Goal: Task Accomplishment & Management: Use online tool/utility

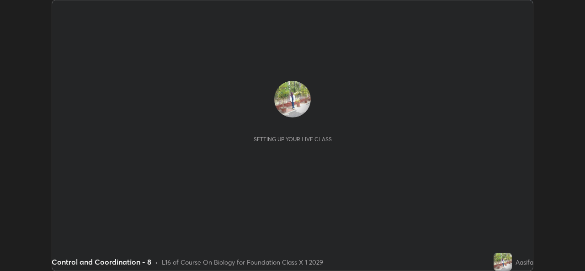
scroll to position [271, 584]
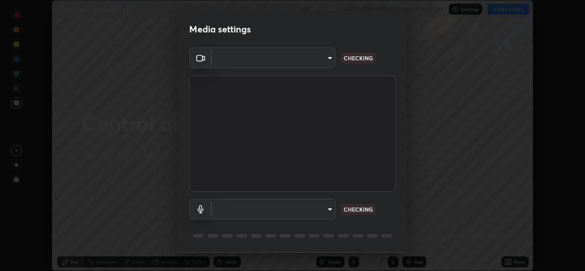
type input "02c526a7d083af2ea0f9b848da83c41b37d7728a07c2247aa6837277cf3aa32d"
type input "1f9b2b7b856d792cc5f4e166810154640c8dc3d584de9c331c588b9cd70d1665"
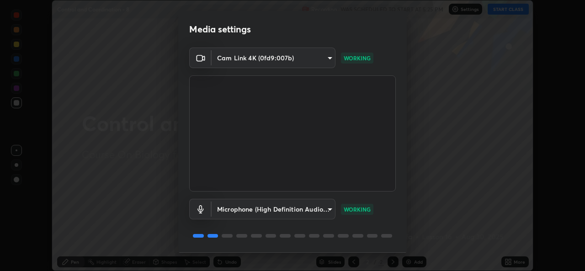
scroll to position [29, 0]
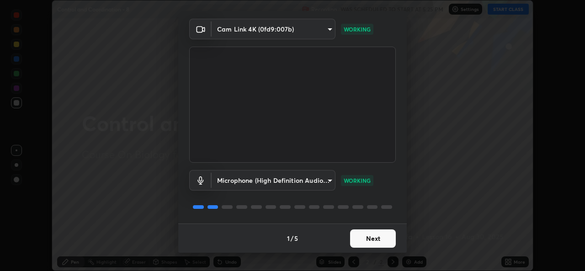
click at [361, 242] on button "Next" at bounding box center [373, 238] width 46 height 18
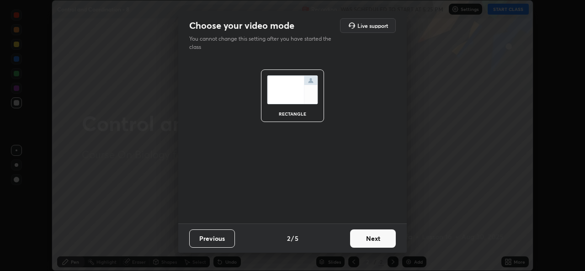
click at [361, 238] on button "Next" at bounding box center [373, 238] width 46 height 18
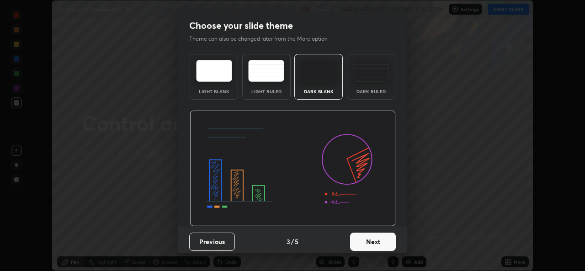
click at [362, 240] on button "Next" at bounding box center [373, 242] width 46 height 18
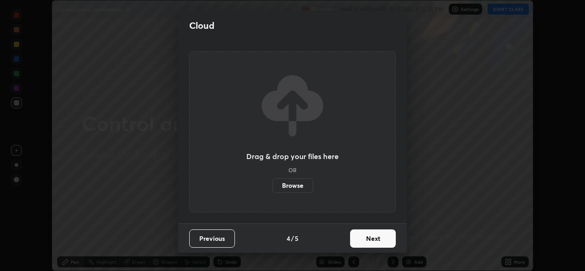
click at [360, 241] on button "Next" at bounding box center [373, 238] width 46 height 18
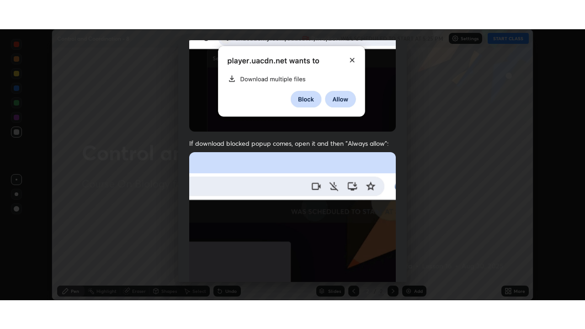
scroll to position [215, 0]
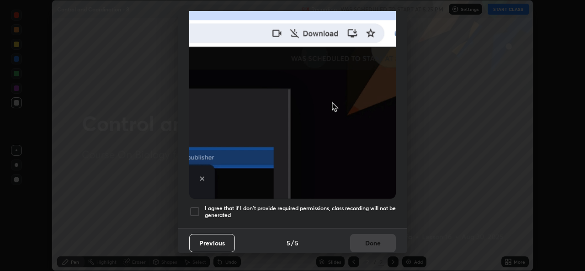
click at [196, 207] on div at bounding box center [194, 211] width 11 height 11
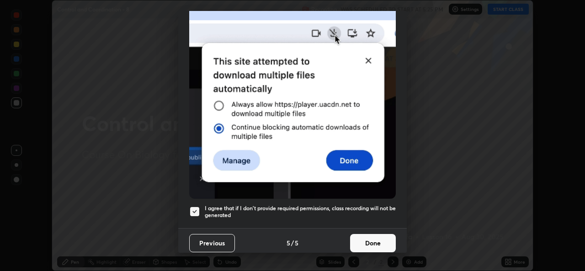
click at [361, 238] on button "Done" at bounding box center [373, 243] width 46 height 18
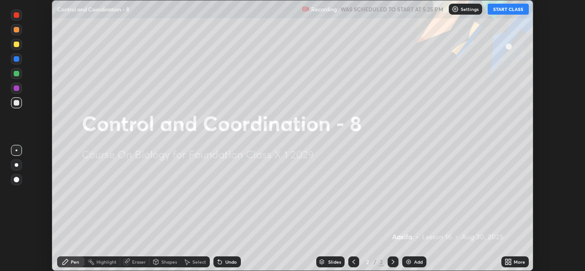
click at [504, 7] on button "START CLASS" at bounding box center [507, 9] width 41 height 11
click at [417, 262] on div "Add" at bounding box center [418, 261] width 9 height 5
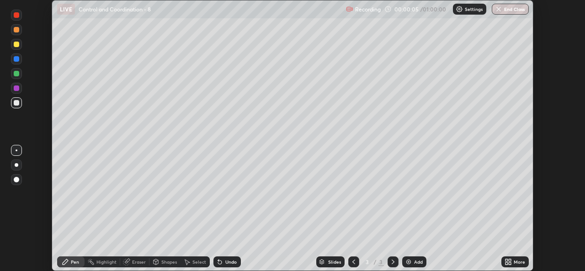
click at [511, 260] on icon at bounding box center [509, 260] width 2 height 2
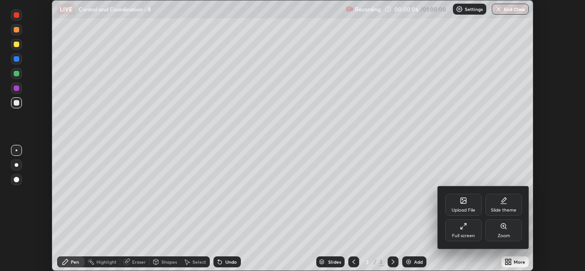
click at [499, 227] on div "Zoom" at bounding box center [503, 230] width 37 height 22
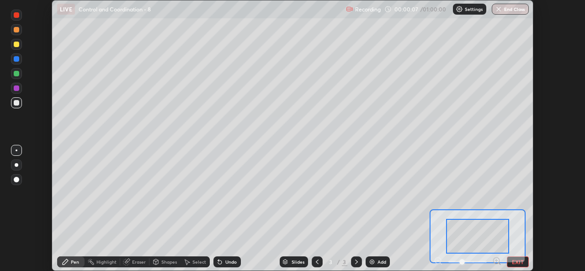
click at [510, 261] on button "EXIT" at bounding box center [518, 261] width 22 height 11
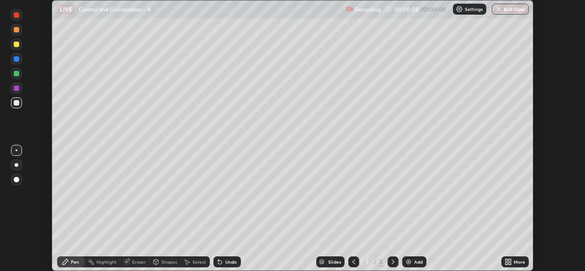
click at [509, 260] on icon at bounding box center [509, 260] width 2 height 2
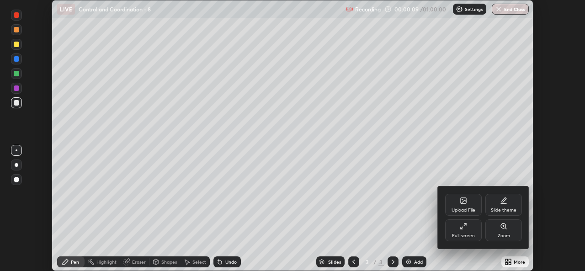
click at [462, 232] on div "Full screen" at bounding box center [463, 230] width 37 height 22
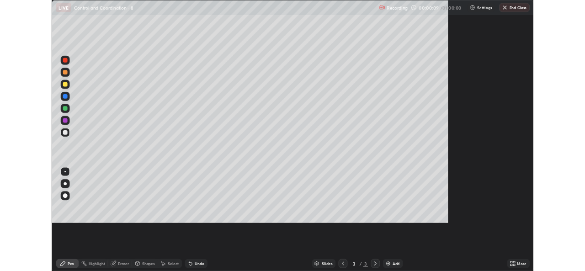
scroll to position [329, 585]
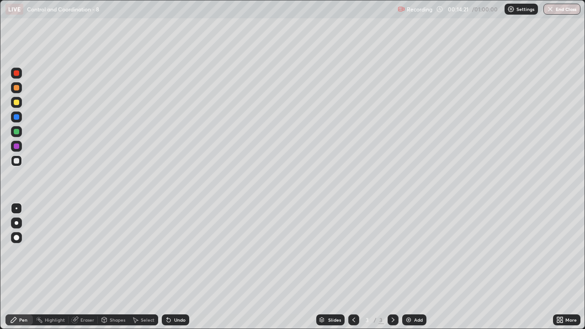
click at [409, 270] on img at bounding box center [408, 319] width 7 height 7
click at [391, 270] on icon at bounding box center [392, 319] width 7 height 7
click at [410, 270] on img at bounding box center [408, 319] width 7 height 7
click at [405, 270] on img at bounding box center [408, 319] width 7 height 7
click at [183, 270] on div "Undo" at bounding box center [175, 319] width 27 height 11
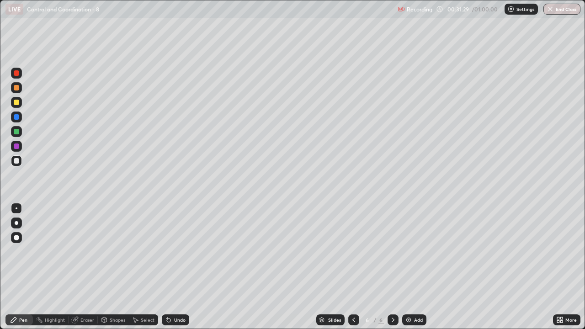
click at [411, 270] on div "Add" at bounding box center [414, 319] width 24 height 11
click at [353, 270] on icon at bounding box center [353, 319] width 7 height 7
click at [391, 270] on icon at bounding box center [392, 319] width 7 height 7
click at [173, 270] on div "Undo" at bounding box center [175, 319] width 27 height 11
click at [171, 270] on icon at bounding box center [168, 319] width 7 height 7
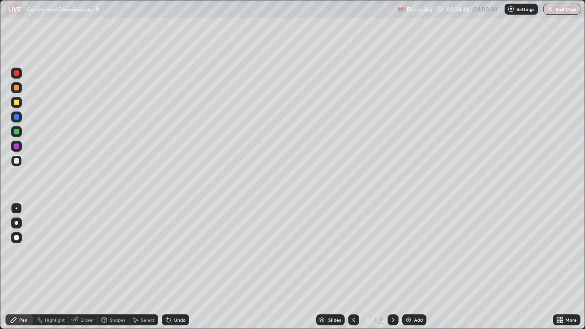
click at [167, 270] on icon at bounding box center [169, 320] width 4 height 4
click at [171, 270] on div "Undo" at bounding box center [175, 319] width 27 height 11
click at [174, 270] on div "Undo" at bounding box center [179, 319] width 11 height 5
click at [177, 270] on div "Undo" at bounding box center [179, 319] width 11 height 5
click at [175, 270] on div "Undo" at bounding box center [175, 319] width 27 height 11
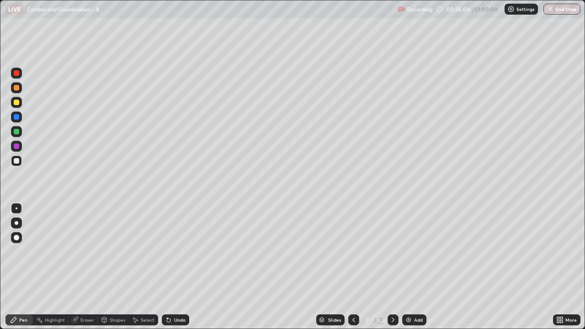
click at [171, 270] on div "Undo" at bounding box center [175, 319] width 27 height 11
click at [176, 270] on div "Undo" at bounding box center [175, 319] width 27 height 11
click at [177, 270] on div "Undo" at bounding box center [179, 319] width 11 height 5
click at [176, 270] on div "Undo" at bounding box center [179, 319] width 11 height 5
click at [174, 270] on div "Undo" at bounding box center [179, 319] width 11 height 5
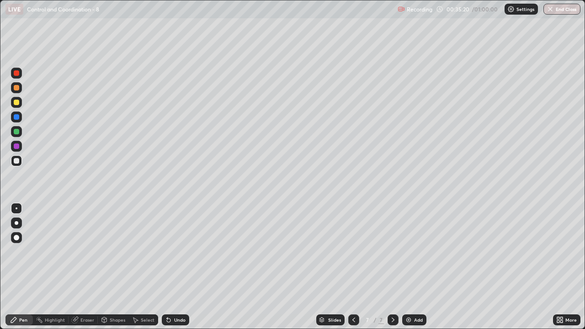
click at [174, 270] on div "Undo" at bounding box center [179, 319] width 11 height 5
click at [172, 270] on div "Undo" at bounding box center [175, 319] width 27 height 11
click at [393, 270] on icon at bounding box center [392, 319] width 7 height 7
click at [412, 270] on div "Add" at bounding box center [414, 319] width 24 height 11
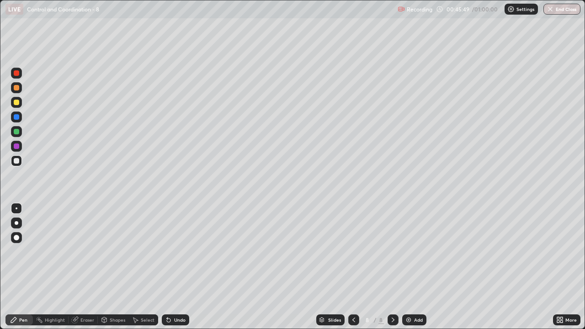
click at [411, 270] on div "Add" at bounding box center [414, 319] width 24 height 11
click at [171, 270] on div "Undo" at bounding box center [175, 319] width 27 height 11
click at [174, 270] on div "Undo" at bounding box center [179, 319] width 11 height 5
click at [353, 270] on icon at bounding box center [353, 319] width 7 height 7
click at [296, 270] on div "Slides 8 / 9 Add" at bounding box center [371, 320] width 364 height 18
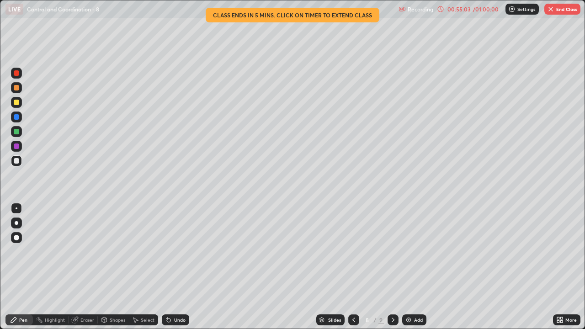
click at [561, 13] on button "End Class" at bounding box center [562, 9] width 36 height 11
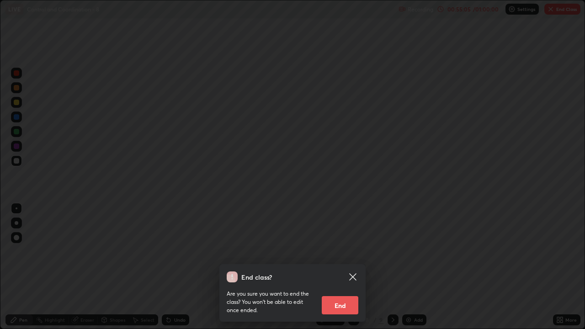
click at [341, 270] on button "End" at bounding box center [340, 305] width 37 height 18
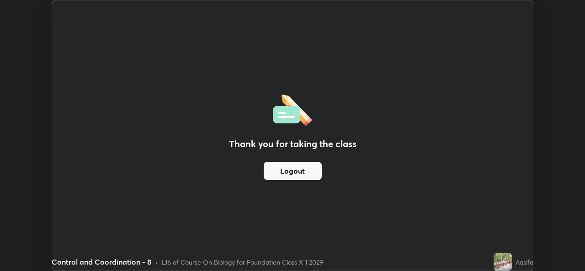
scroll to position [45408, 45094]
click at [310, 171] on button "Logout" at bounding box center [293, 171] width 58 height 18
click at [305, 171] on button "Logout" at bounding box center [293, 171] width 58 height 18
click at [298, 172] on button "Logout" at bounding box center [293, 171] width 58 height 18
click at [296, 169] on button "Logout" at bounding box center [293, 171] width 58 height 18
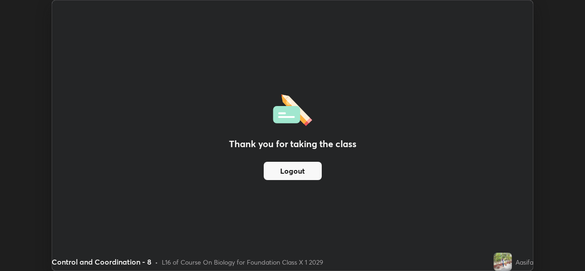
click at [296, 171] on button "Logout" at bounding box center [293, 171] width 58 height 18
click at [295, 171] on button "Logout" at bounding box center [293, 171] width 58 height 18
click at [295, 170] on button "Logout" at bounding box center [293, 171] width 58 height 18
